Goal: Task Accomplishment & Management: Use online tool/utility

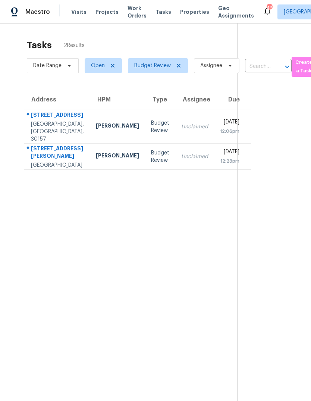
click at [189, 15] on span "Properties" at bounding box center [194, 11] width 29 height 7
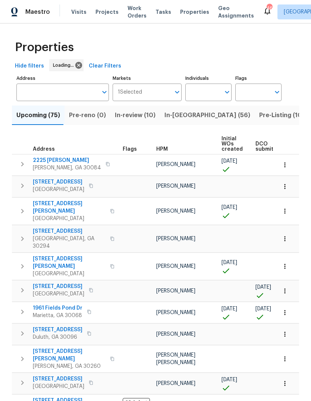
click at [56, 94] on input "Address" at bounding box center [56, 93] width 81 height 18
click at [68, 100] on input "Address" at bounding box center [56, 93] width 81 height 18
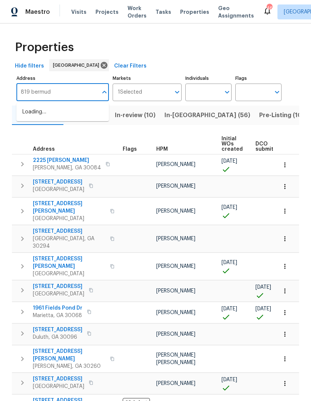
type input "819 [GEOGRAPHIC_DATA]"
click at [75, 117] on li "[STREET_ADDRESS]" at bounding box center [62, 112] width 93 height 12
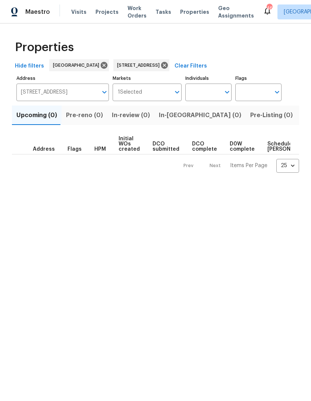
click at [302, 114] on span "Listed (1)" at bounding box center [315, 115] width 27 height 10
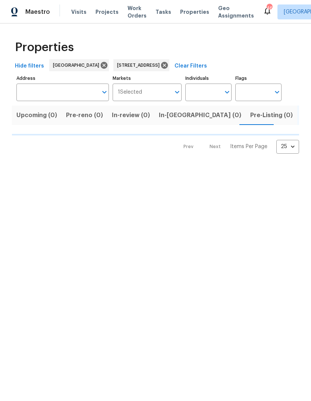
type input "[STREET_ADDRESS]"
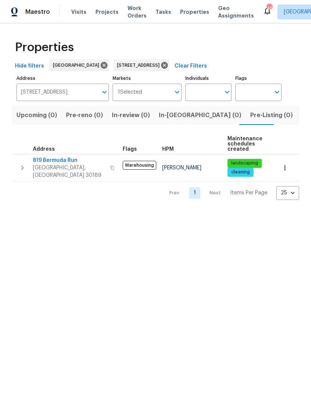
click at [20, 164] on icon "button" at bounding box center [22, 168] width 9 height 9
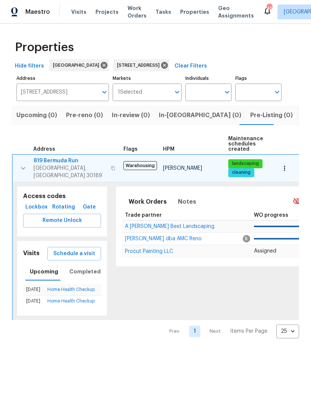
click at [78, 249] on span "Schedule a visit" at bounding box center [74, 253] width 42 height 9
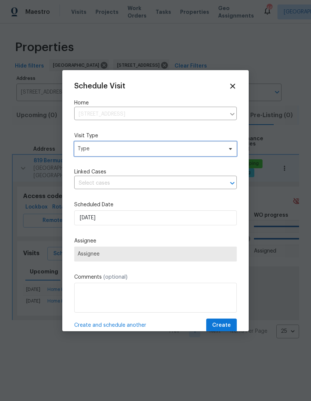
click at [153, 153] on span "Type" at bounding box center [150, 148] width 145 height 7
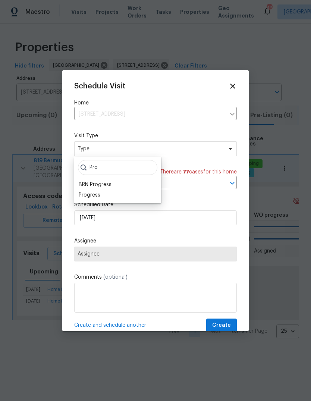
type input "Pro"
click at [93, 195] on div "Progress" at bounding box center [90, 195] width 22 height 7
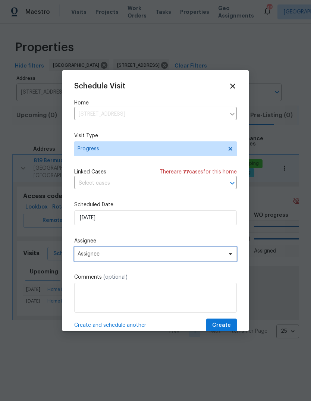
click at [141, 257] on span "Assignee" at bounding box center [151, 254] width 146 height 6
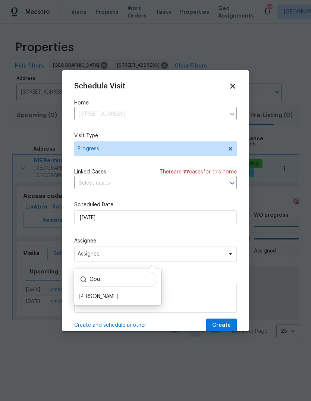
type input "Gou"
click at [117, 305] on textarea at bounding box center [155, 298] width 163 height 30
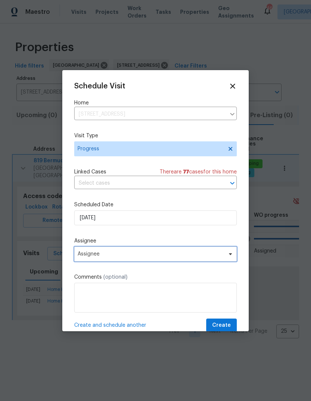
click at [166, 262] on span "Assignee" at bounding box center [155, 254] width 163 height 15
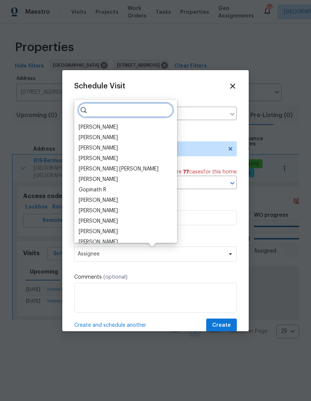
click at [130, 112] on input "search" at bounding box center [126, 110] width 96 height 15
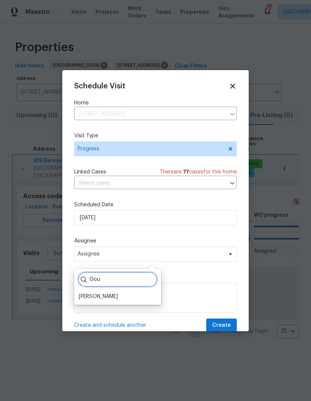
type input "Gou"
click at [118, 298] on div "[PERSON_NAME]" at bounding box center [98, 296] width 39 height 7
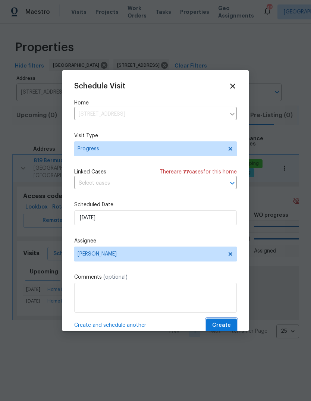
click at [222, 329] on span "Create" at bounding box center [221, 325] width 19 height 9
